Goal: Transaction & Acquisition: Purchase product/service

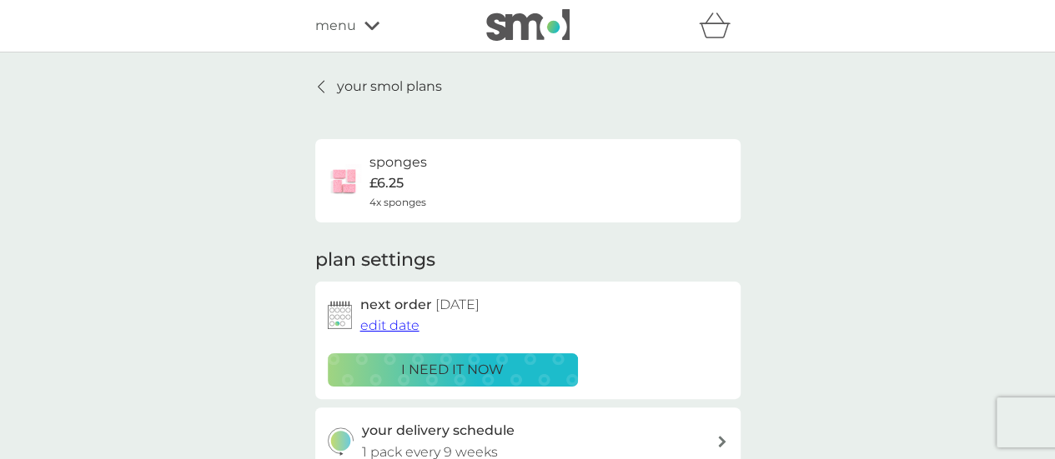
click at [386, 323] on span "edit date" at bounding box center [389, 326] width 59 height 16
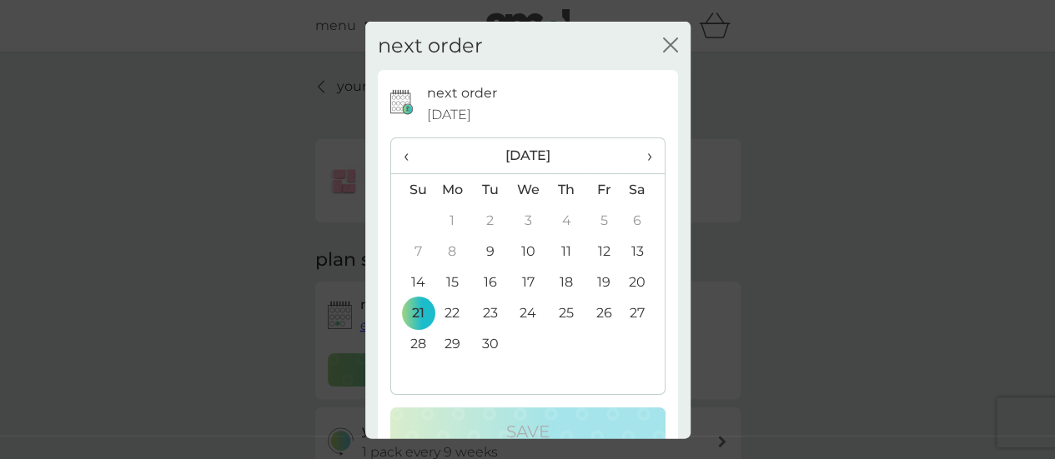
click at [640, 158] on th "›" at bounding box center [643, 156] width 42 height 36
click at [420, 345] on td "26" at bounding box center [412, 344] width 43 height 31
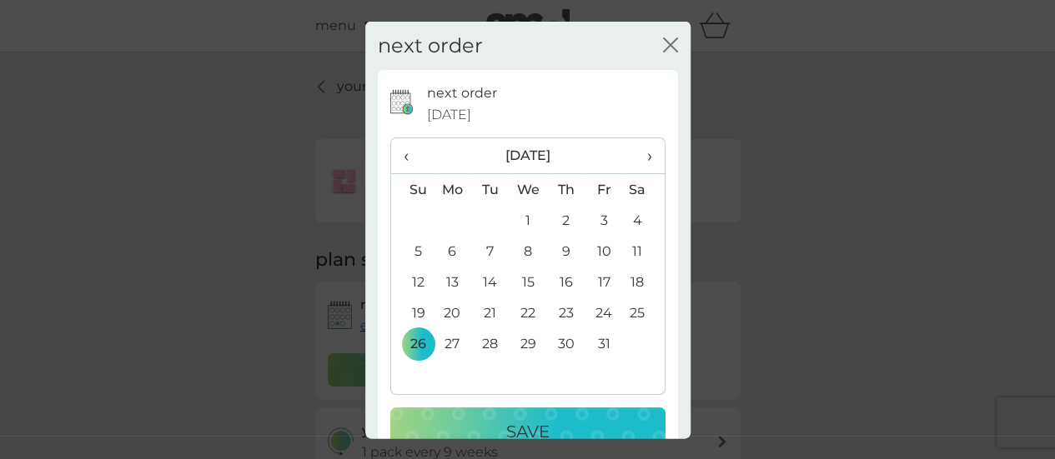
click at [497, 428] on div "Save" at bounding box center [528, 432] width 242 height 27
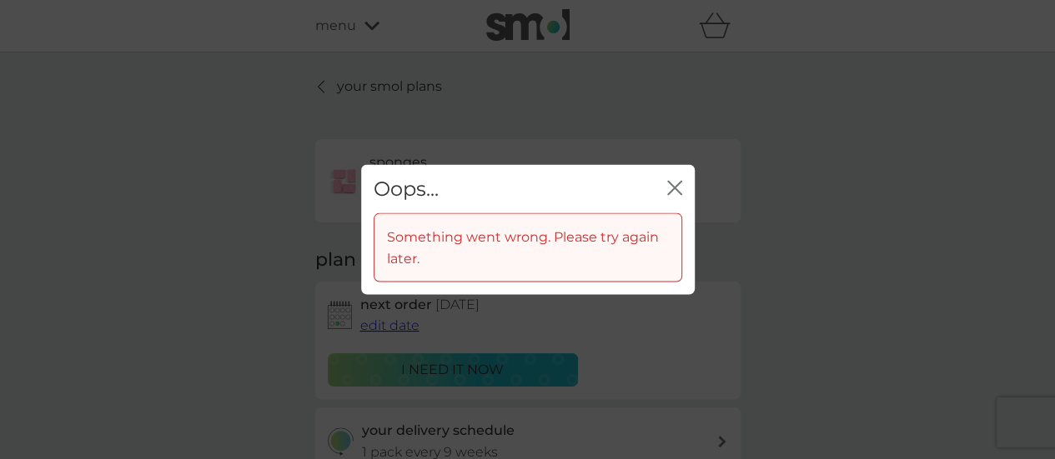
click at [674, 190] on icon "close" at bounding box center [674, 187] width 15 height 15
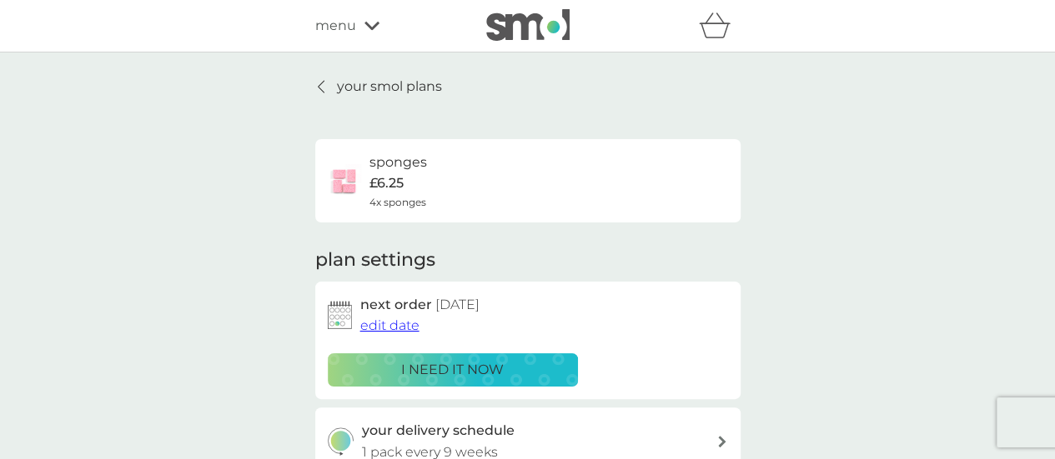
click at [395, 335] on button "edit date" at bounding box center [389, 326] width 59 height 22
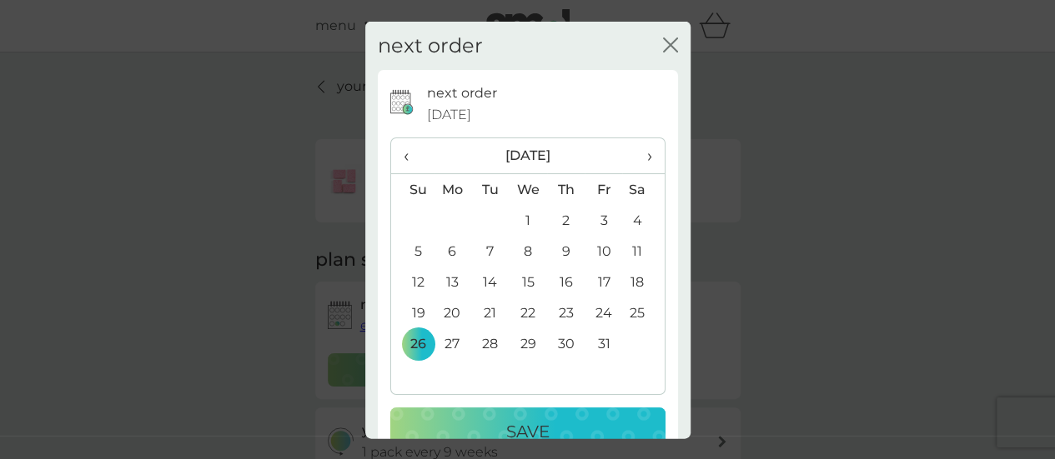
click at [460, 419] on div "Save" at bounding box center [528, 432] width 242 height 27
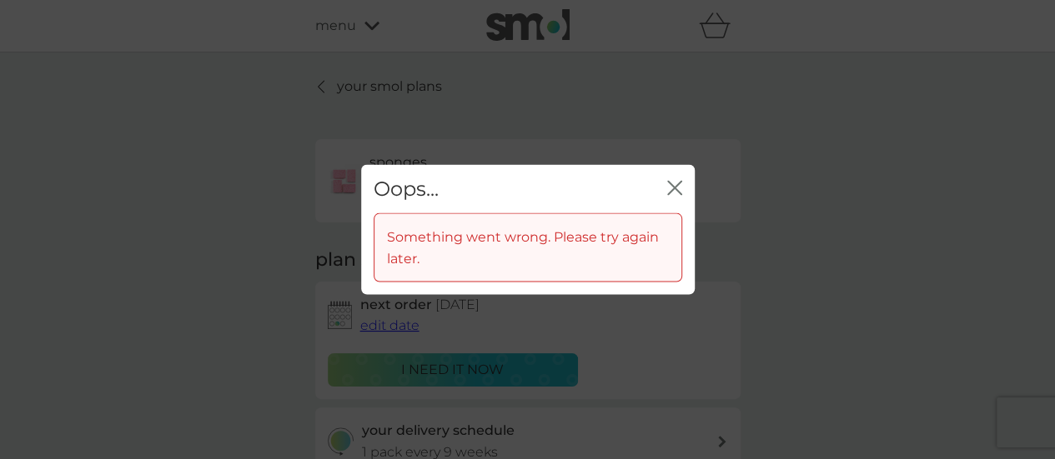
click at [667, 189] on icon "close" at bounding box center [674, 187] width 15 height 15
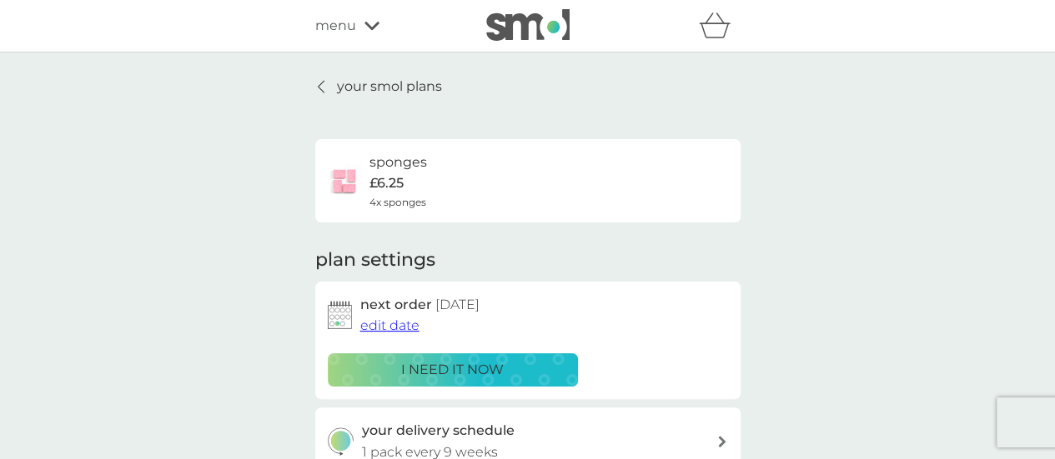
click at [370, 96] on p "your smol plans" at bounding box center [389, 87] width 105 height 22
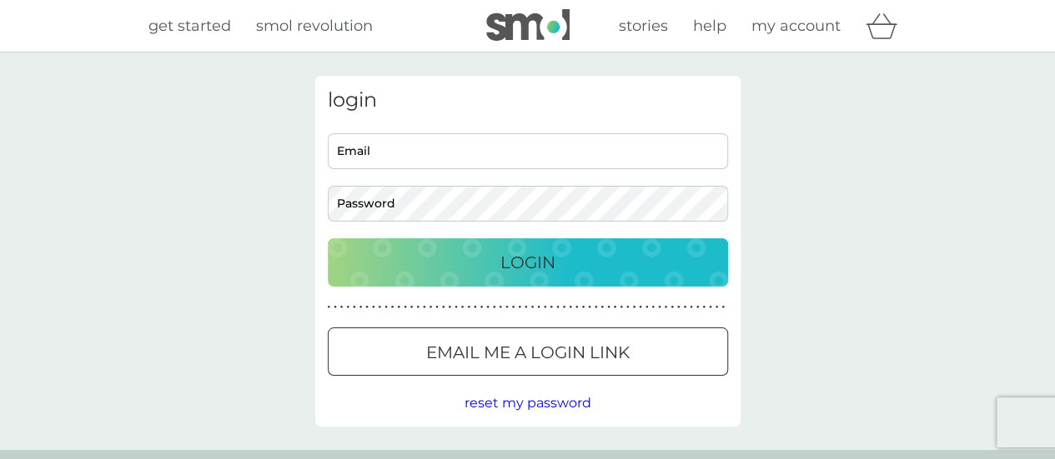
type input "[EMAIL_ADDRESS][DOMAIN_NAME]"
click at [475, 266] on div "Login" at bounding box center [527, 262] width 367 height 27
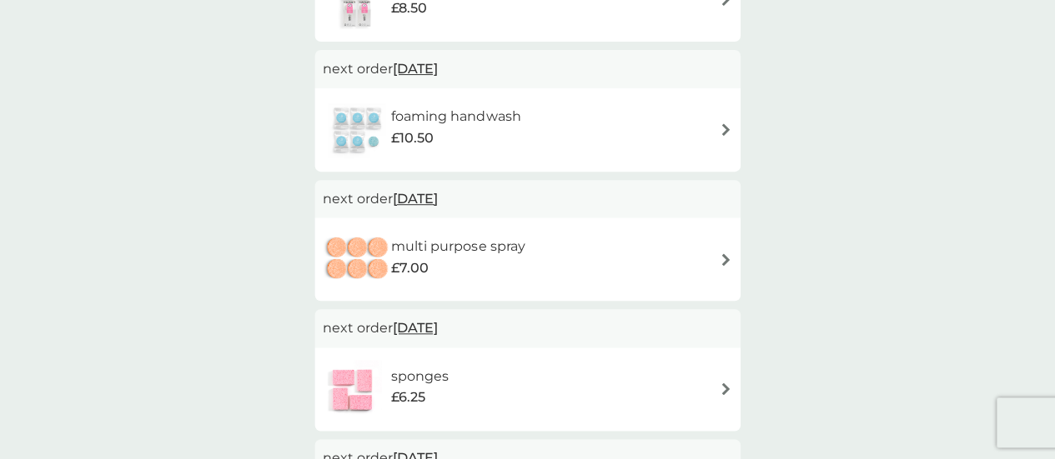
scroll to position [410, 0]
click at [439, 200] on span "14 Sep 2025" at bounding box center [416, 199] width 45 height 33
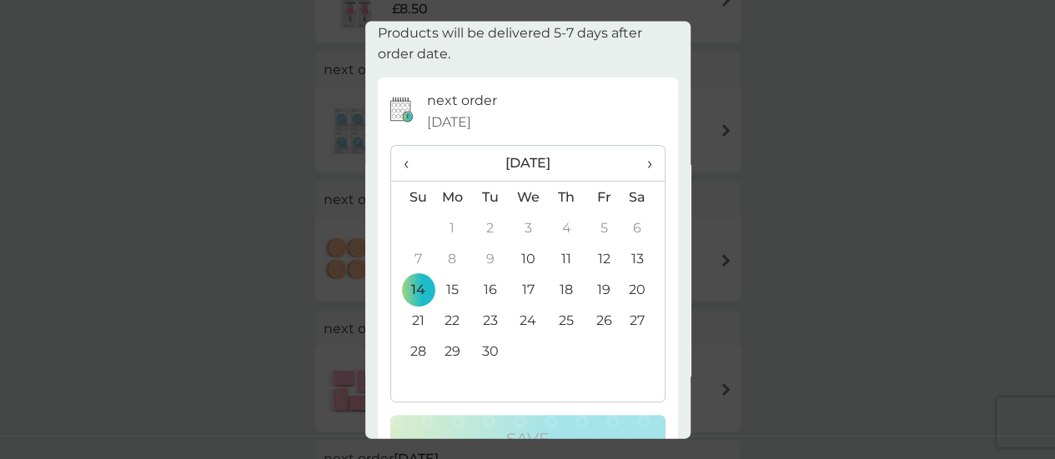
scroll to position [82, 0]
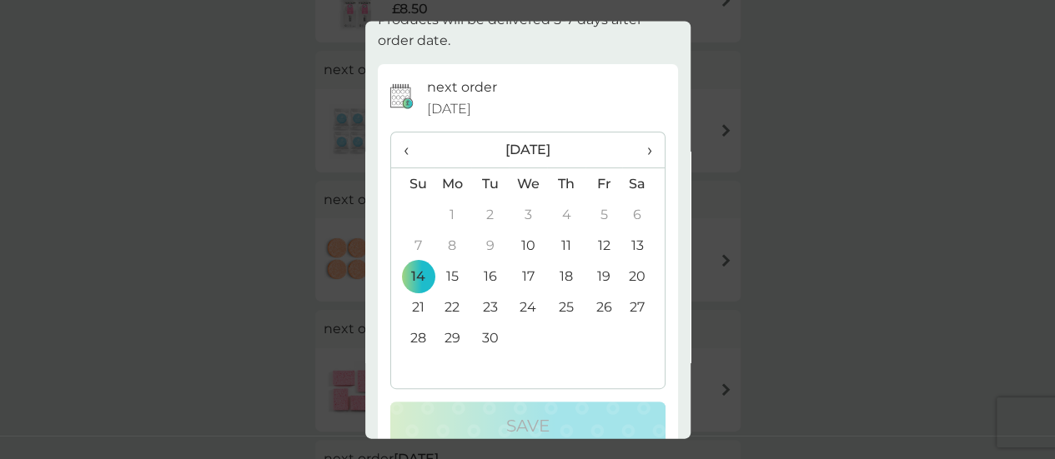
click at [635, 143] on span "›" at bounding box center [643, 150] width 17 height 35
click at [595, 342] on td "31" at bounding box center [604, 339] width 38 height 31
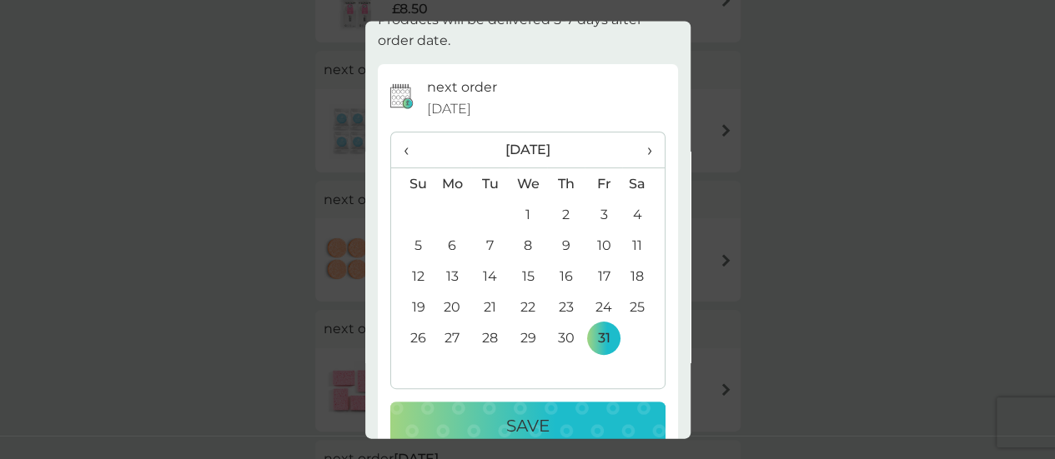
click at [582, 416] on div "Save" at bounding box center [528, 427] width 242 height 27
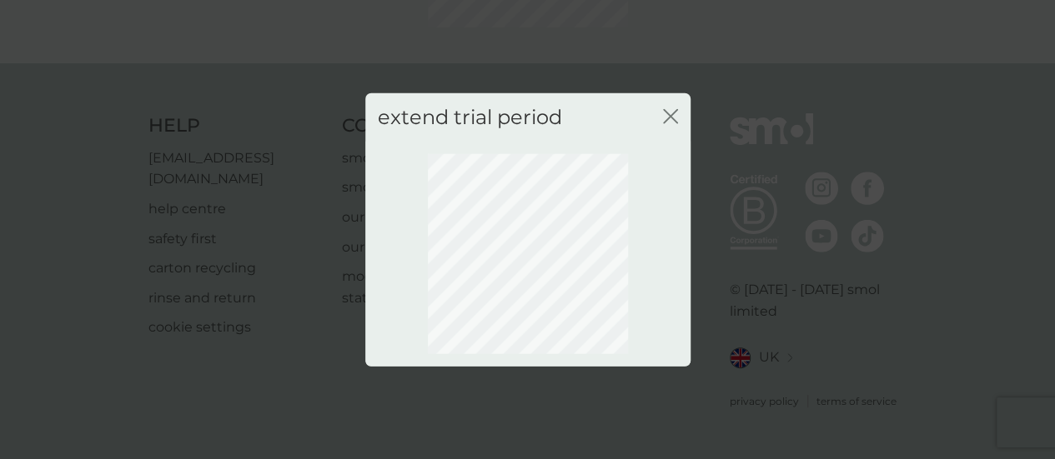
scroll to position [239, 0]
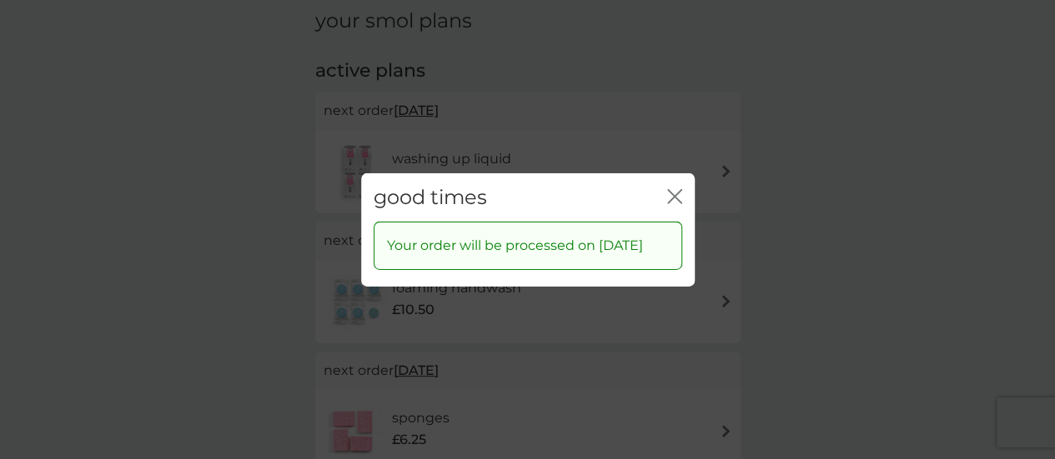
click at [677, 189] on icon "close" at bounding box center [678, 195] width 7 height 13
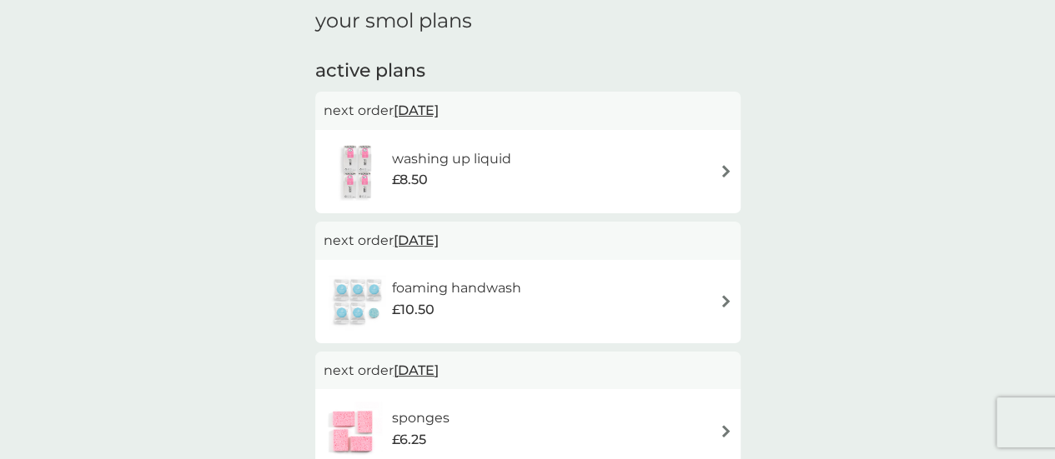
click at [412, 371] on span "[DATE]" at bounding box center [416, 370] width 45 height 33
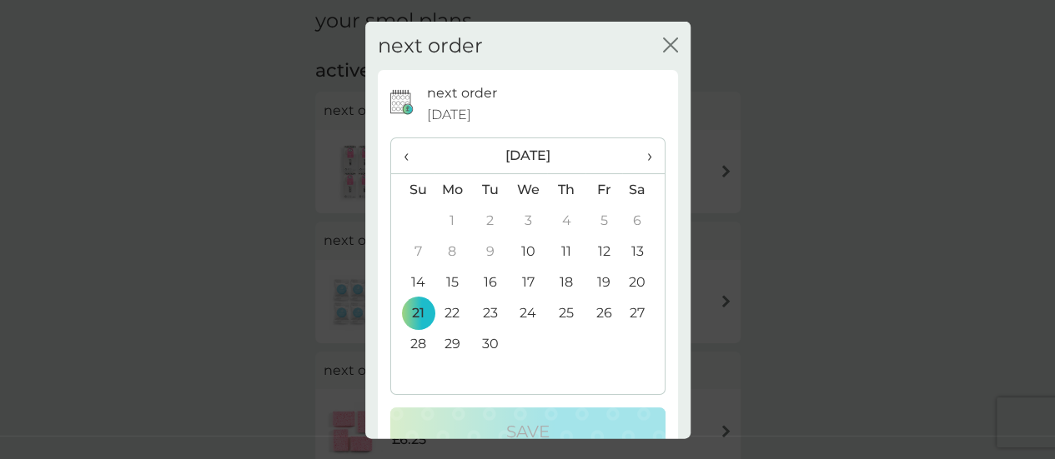
click at [637, 155] on span "›" at bounding box center [643, 155] width 17 height 35
click at [596, 344] on td "31" at bounding box center [604, 344] width 38 height 31
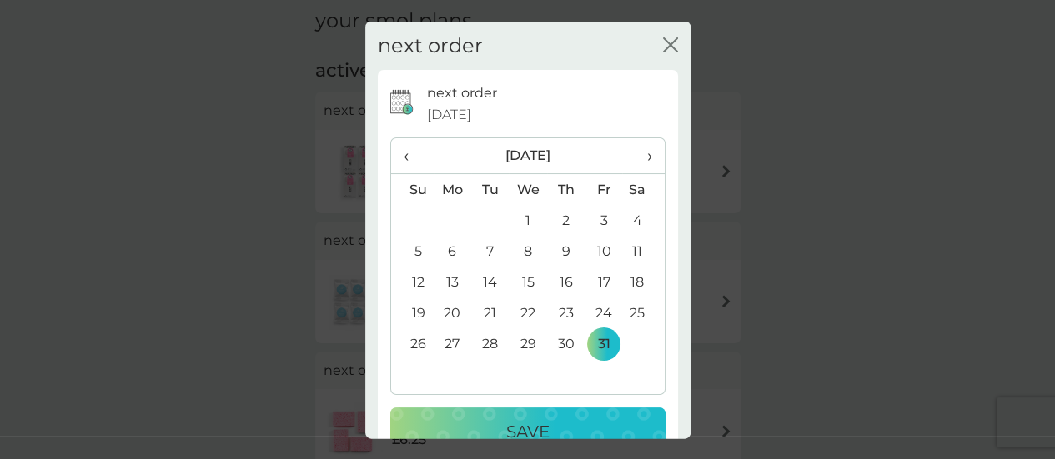
click at [527, 429] on p "Save" at bounding box center [527, 432] width 43 height 27
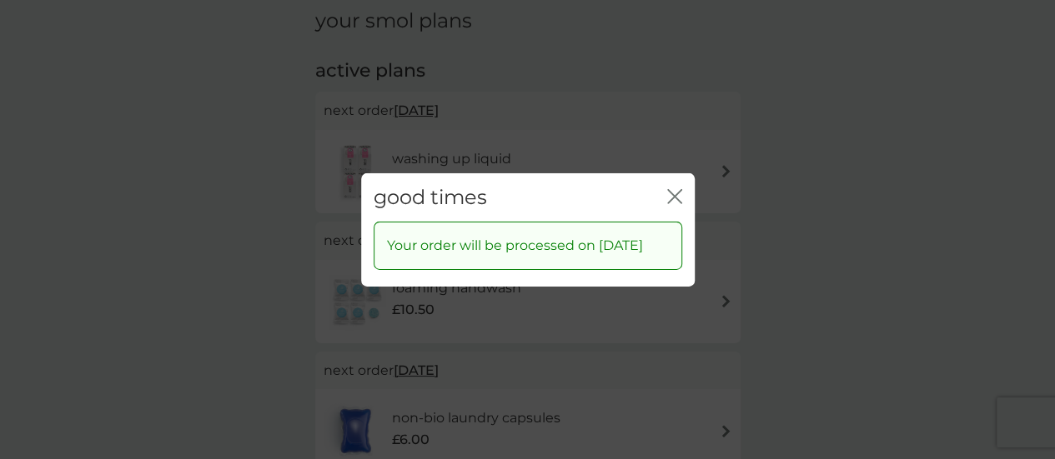
click at [676, 189] on icon "close" at bounding box center [678, 195] width 7 height 13
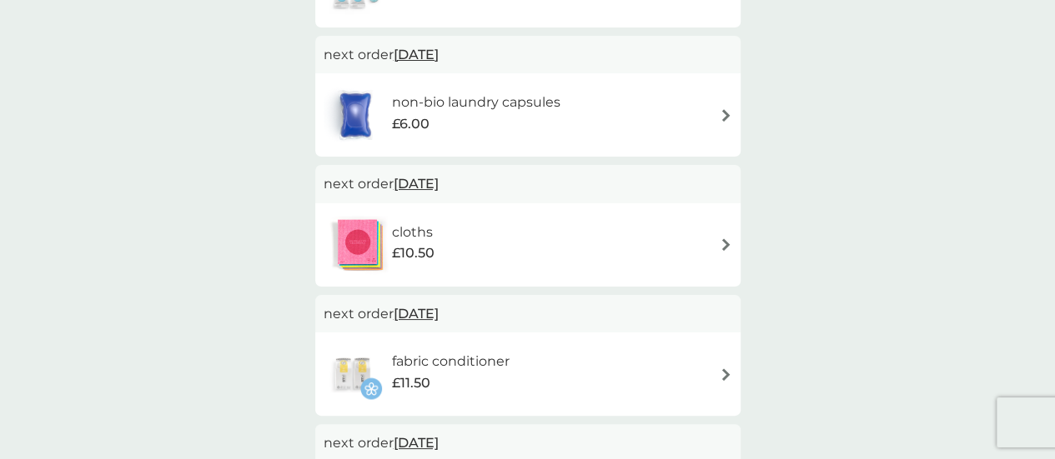
scroll to position [565, 0]
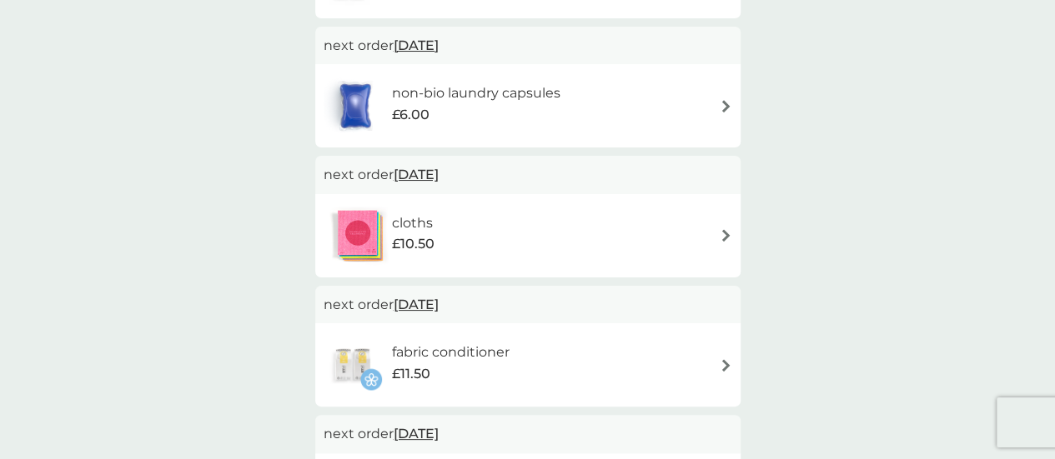
click at [439, 178] on span "11 Oct 2025" at bounding box center [416, 174] width 45 height 33
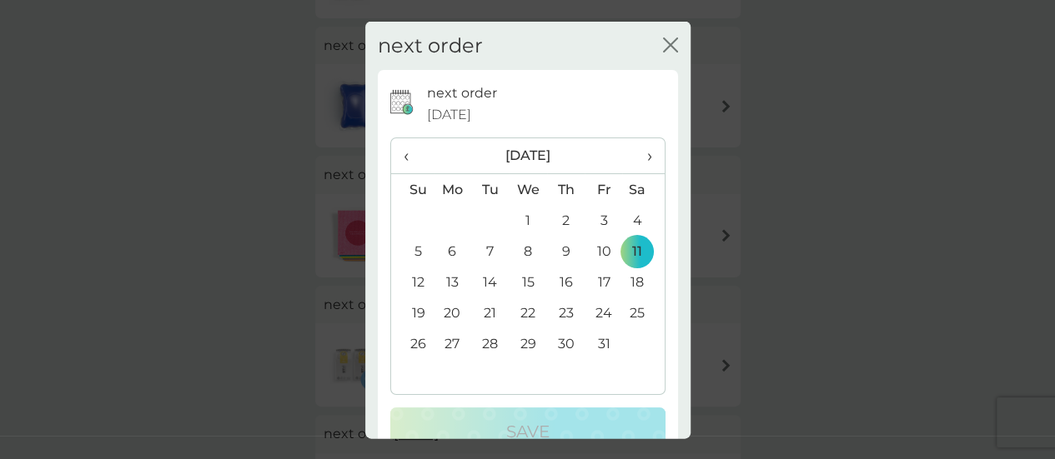
click at [595, 338] on td "31" at bounding box center [604, 344] width 38 height 31
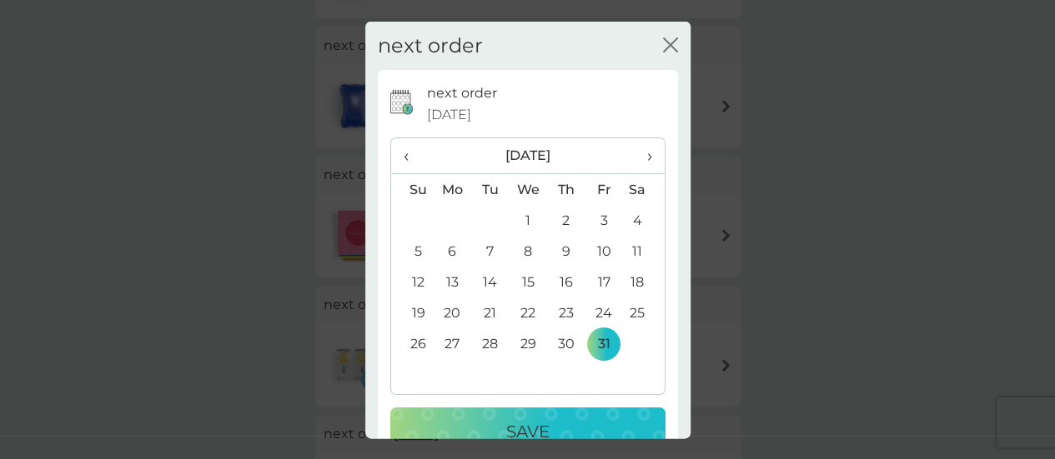
click at [571, 429] on div "Save" at bounding box center [528, 432] width 242 height 27
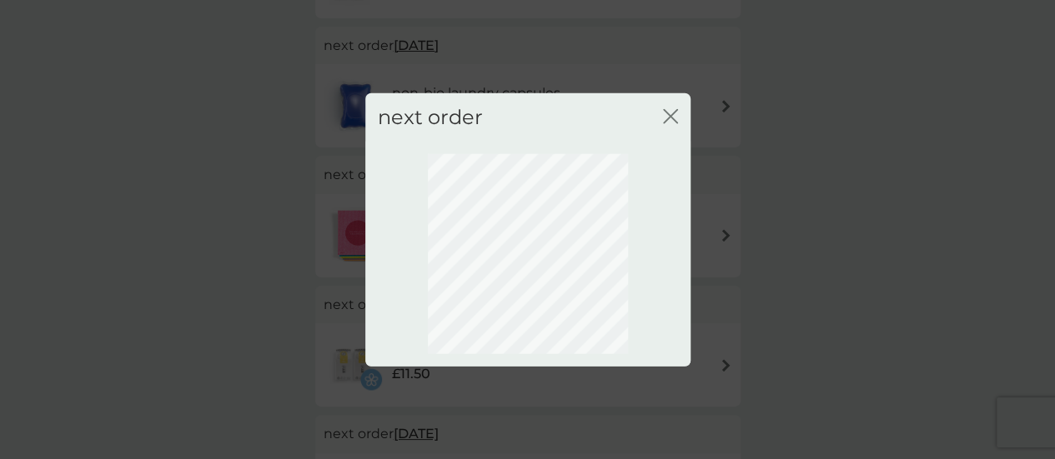
scroll to position [239, 0]
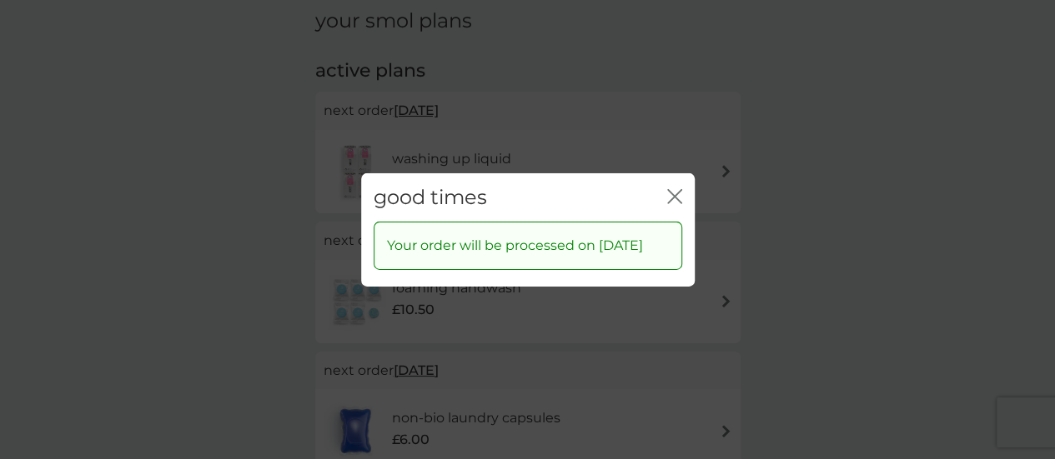
click at [671, 191] on icon "close" at bounding box center [674, 195] width 15 height 15
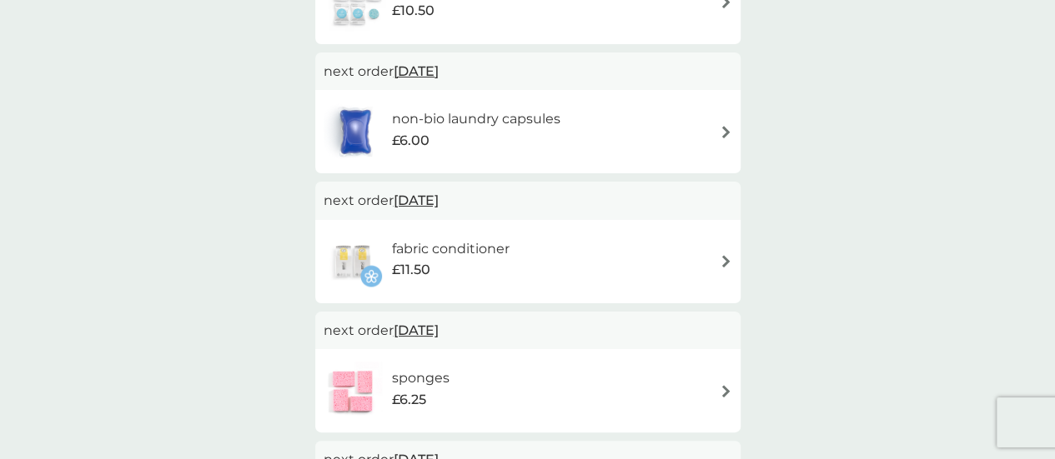
scroll to position [528, 0]
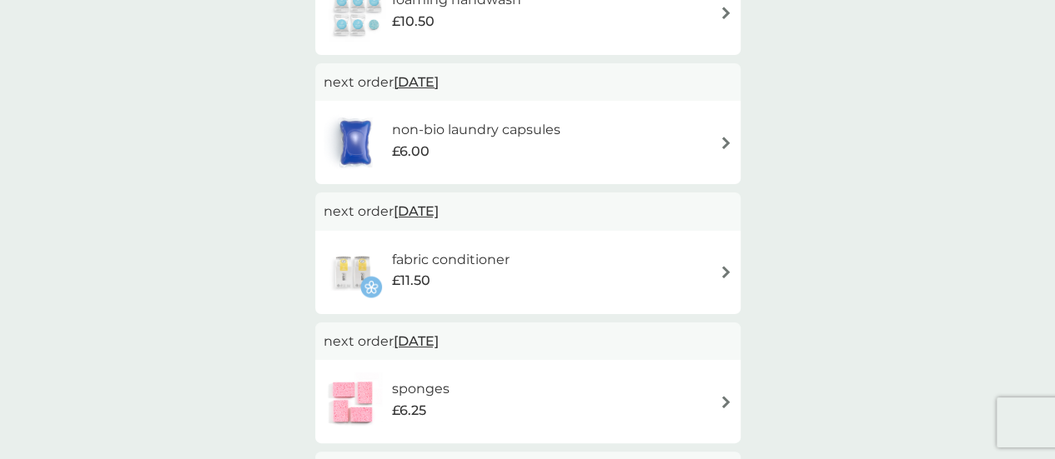
click at [419, 206] on span "11 Oct 2025" at bounding box center [416, 211] width 45 height 33
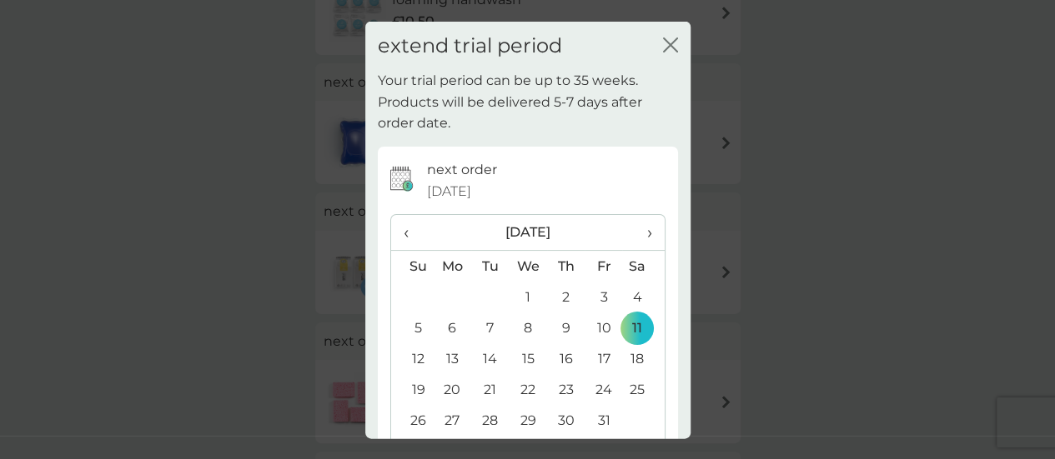
click at [404, 229] on span "‹" at bounding box center [413, 232] width 18 height 35
click at [422, 362] on td "14" at bounding box center [412, 359] width 43 height 31
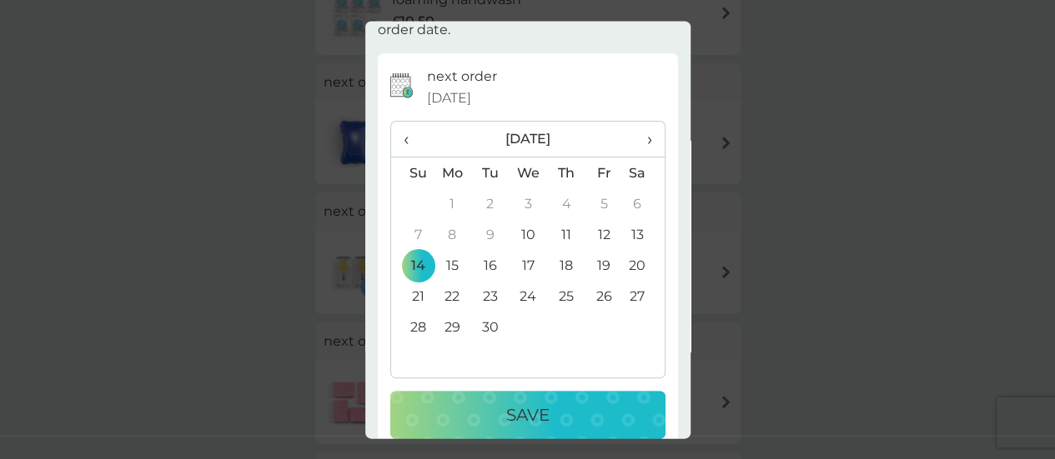
scroll to position [118, 0]
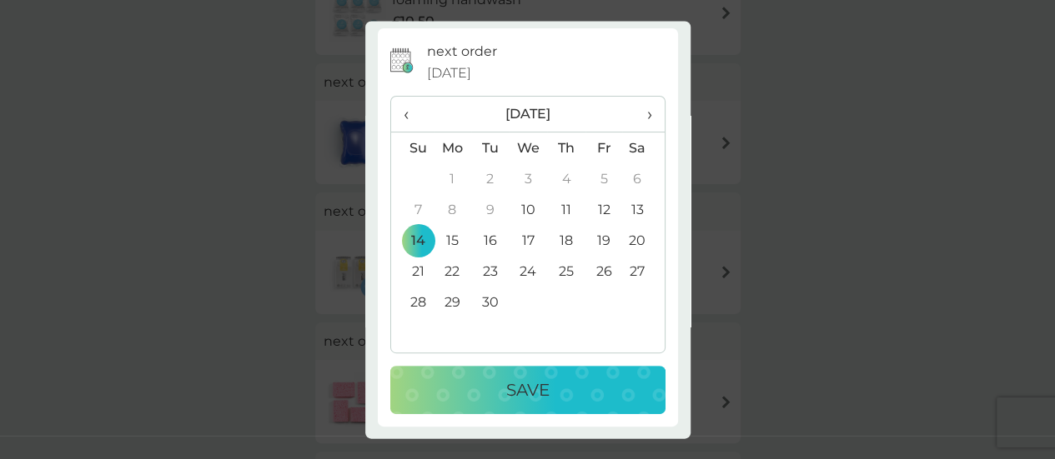
click at [527, 397] on p "Save" at bounding box center [527, 391] width 43 height 27
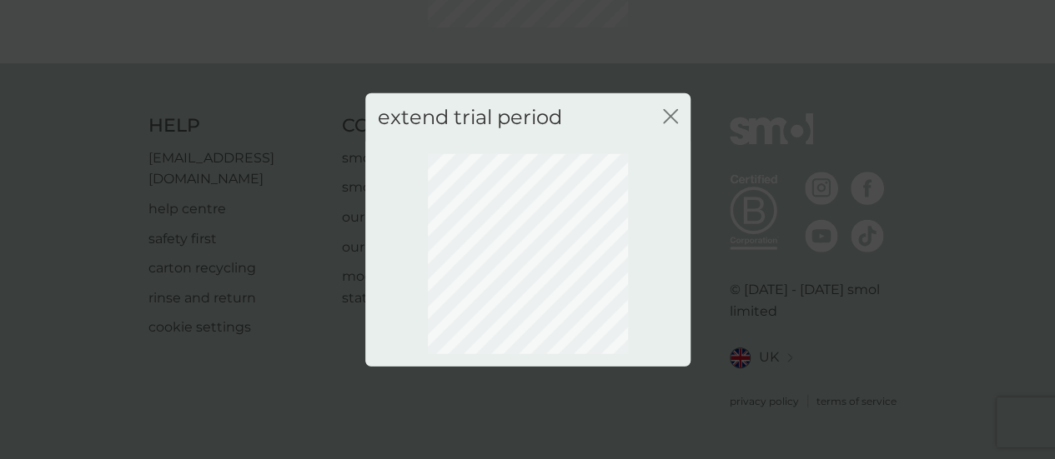
scroll to position [239, 0]
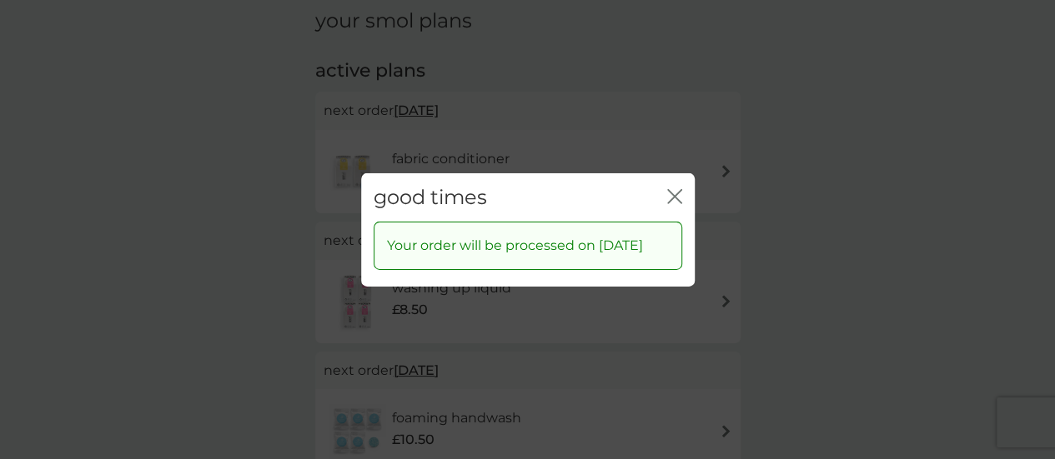
click at [680, 188] on icon "close" at bounding box center [674, 195] width 15 height 15
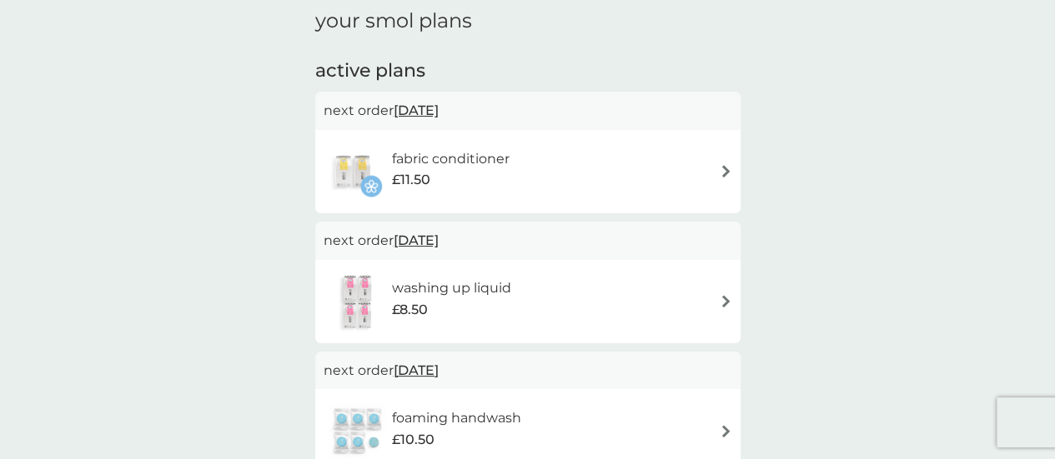
scroll to position [0, 0]
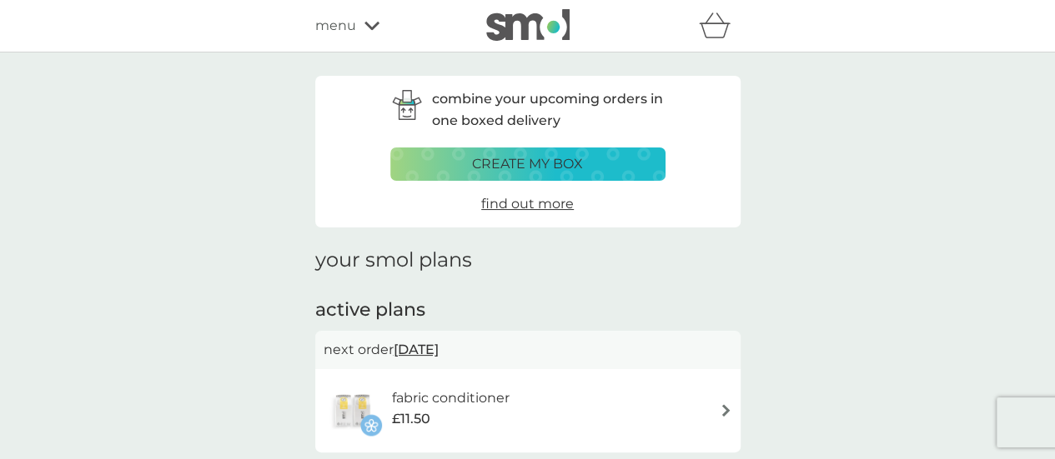
click at [535, 169] on p "create my box" at bounding box center [527, 164] width 111 height 22
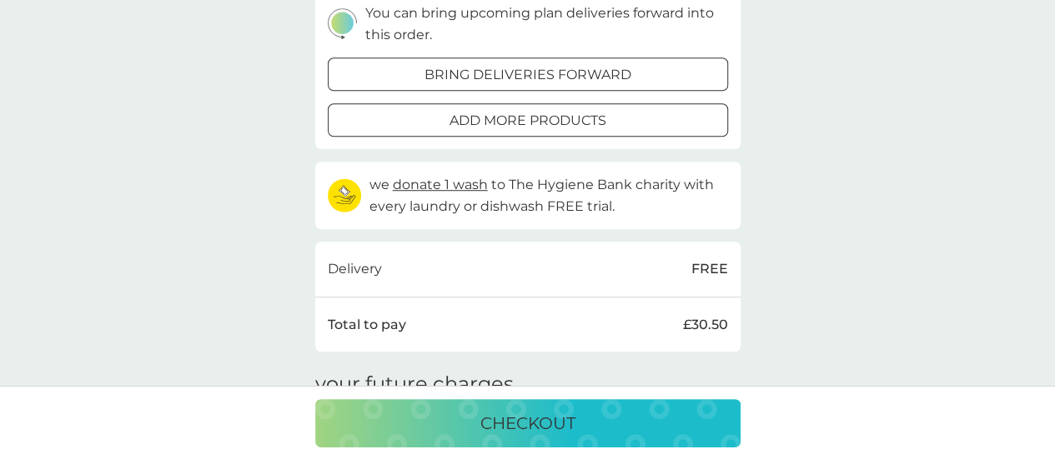
scroll to position [538, 0]
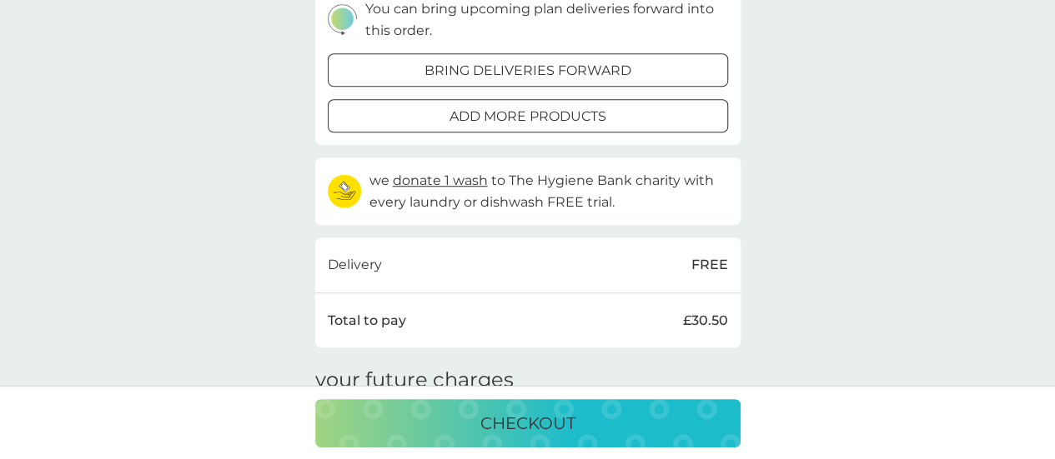
click at [508, 426] on p "checkout" at bounding box center [527, 423] width 95 height 27
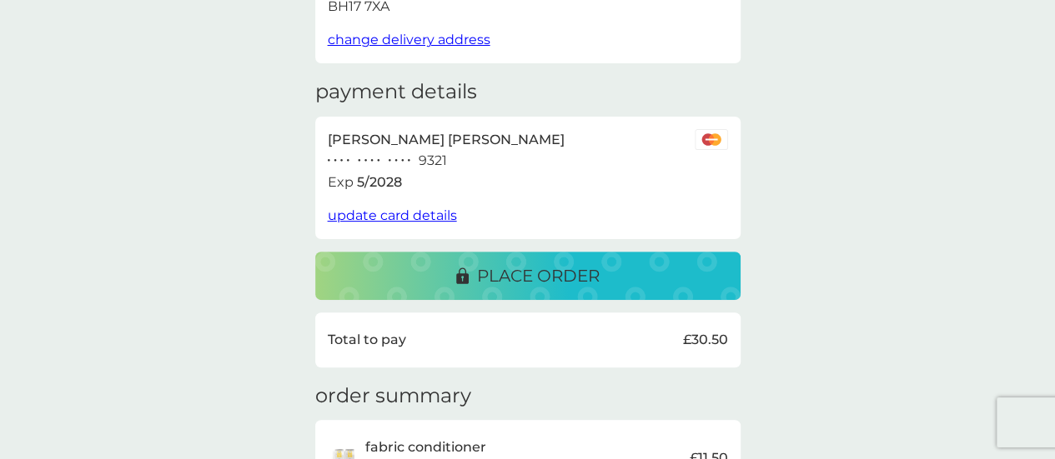
scroll to position [204, 0]
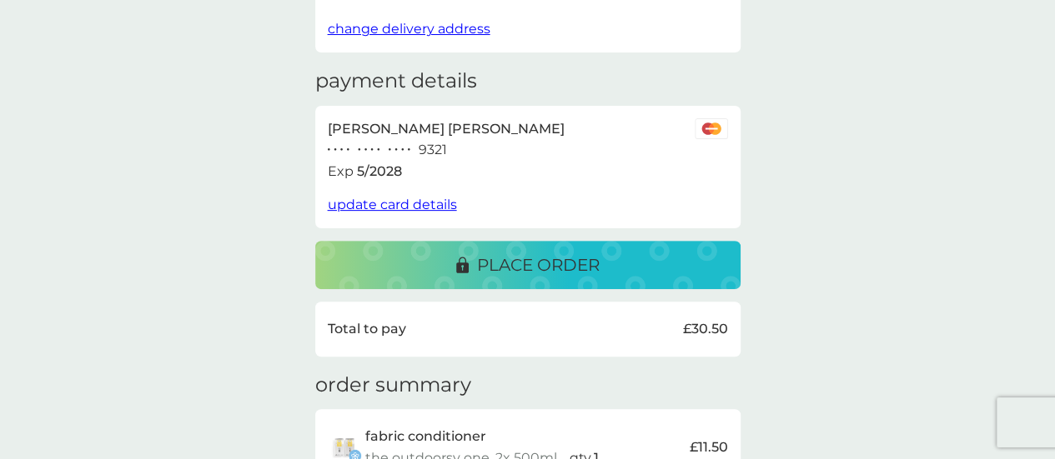
click at [525, 271] on p "place order" at bounding box center [538, 265] width 123 height 27
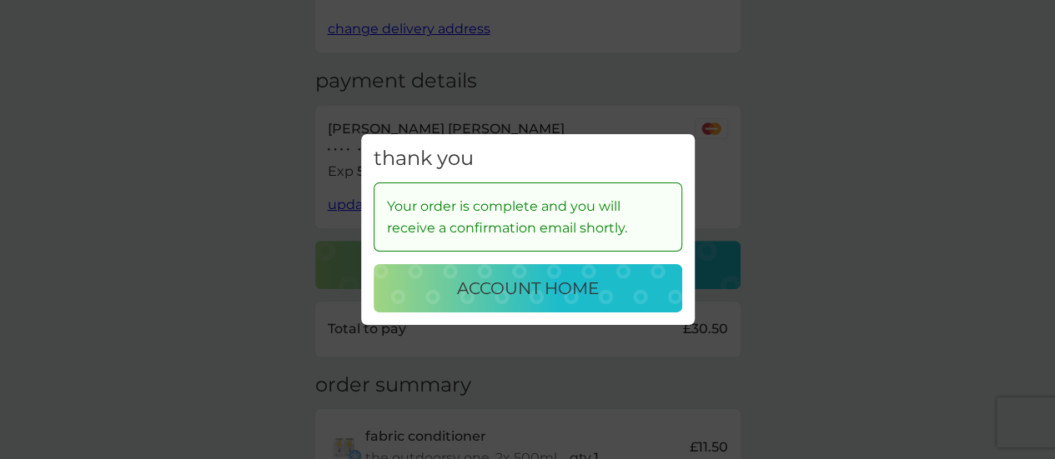
click at [525, 295] on p "account home" at bounding box center [528, 288] width 142 height 27
